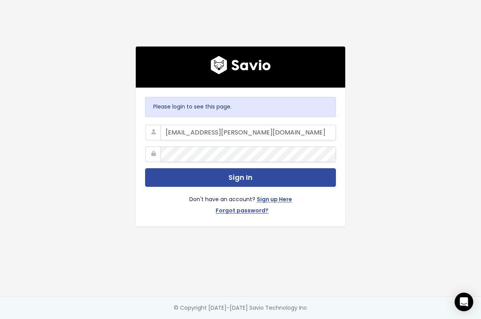
type input "kat@marsello.com"
click at [145, 168] on button "Sign In" at bounding box center [240, 177] width 191 height 19
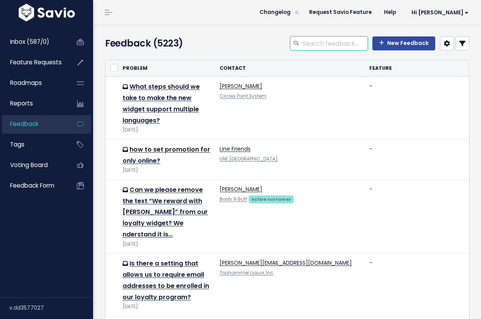
click at [310, 46] on input "search" at bounding box center [334, 43] width 66 height 14
type input "undo"
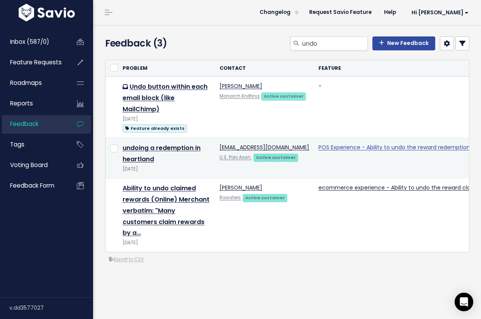
click at [389, 145] on link "POS Experience - Ability to undo the reward redemption" at bounding box center [394, 147] width 152 height 8
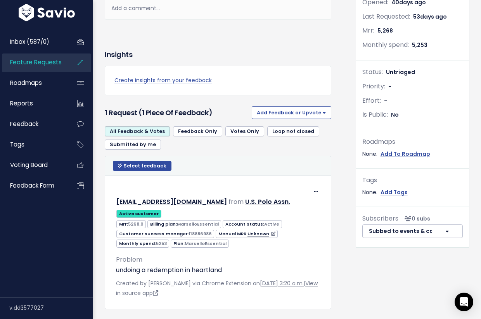
scroll to position [177, 0]
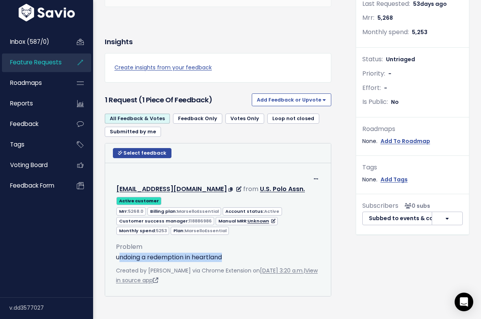
drag, startPoint x: 121, startPoint y: 253, endPoint x: 226, endPoint y: 253, distance: 105.8
click at [226, 253] on p "undoing a redemption in heartland" at bounding box center [218, 257] width 204 height 9
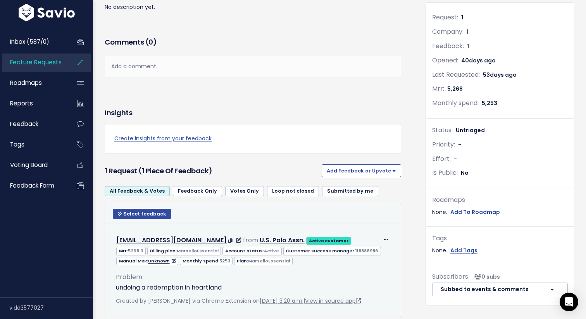
scroll to position [0, 0]
